Goal: Browse casually: Explore the website without a specific task or goal

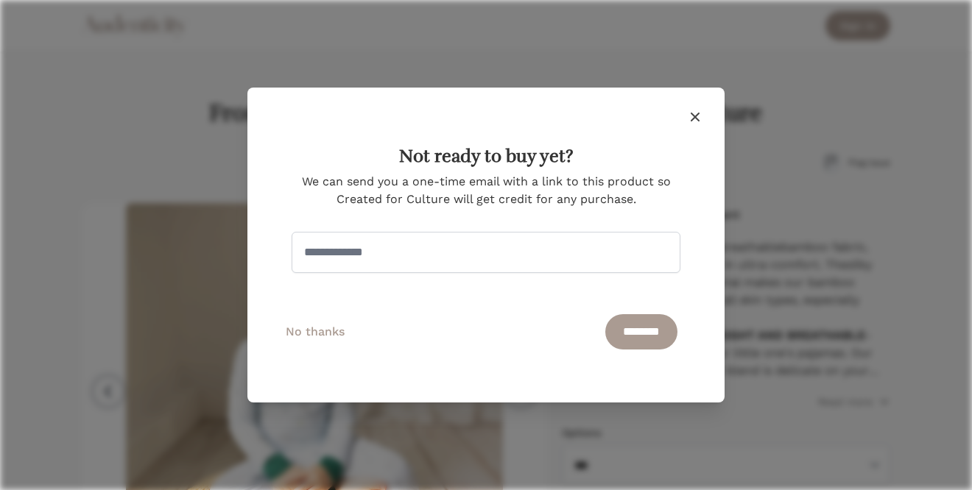
click at [697, 113] on icon "button" at bounding box center [695, 117] width 18 height 18
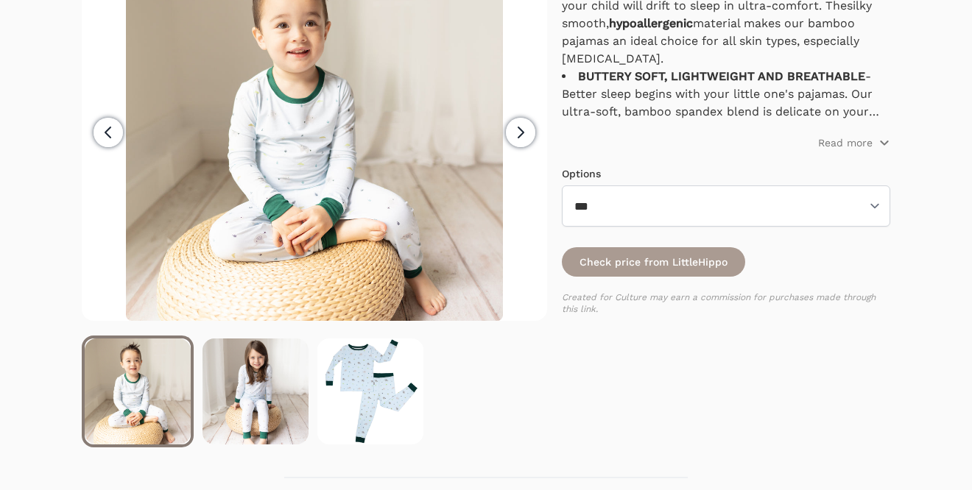
scroll to position [657, 0]
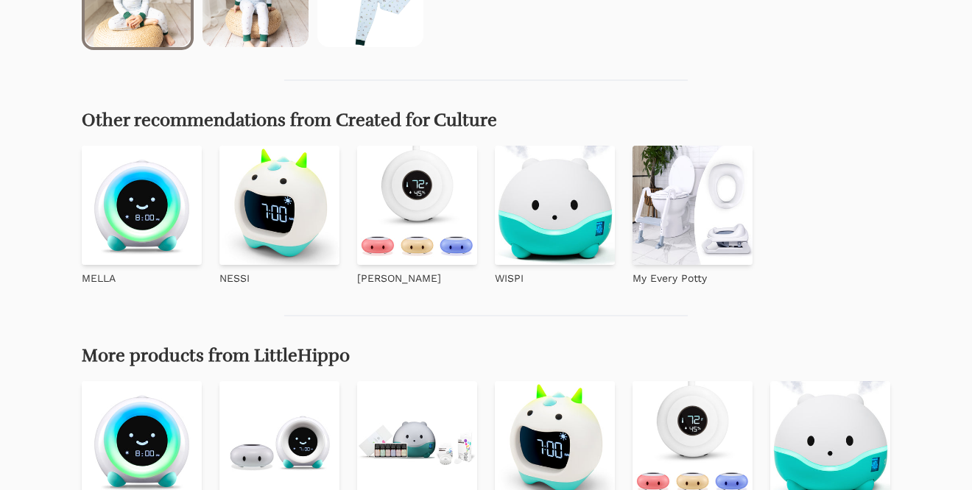
click at [692, 196] on img at bounding box center [693, 206] width 120 height 120
click at [537, 190] on img at bounding box center [555, 206] width 120 height 120
